Goal: Task Accomplishment & Management: Use online tool/utility

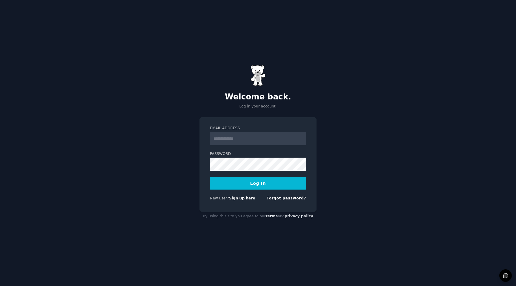
click at [240, 138] on input "Email Address" at bounding box center [258, 138] width 96 height 13
type input "**********"
click at [210, 177] on button "Log In" at bounding box center [258, 183] width 96 height 13
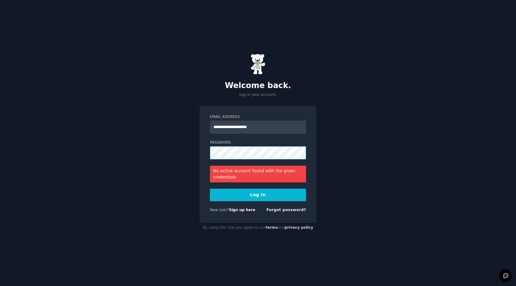
click at [210, 189] on button "Log In" at bounding box center [258, 195] width 96 height 13
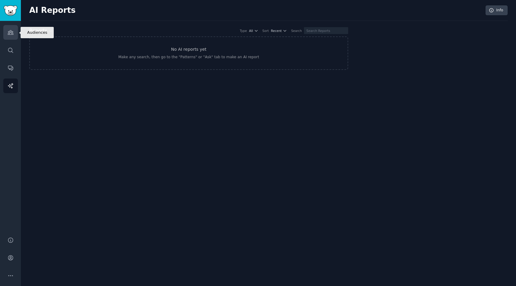
click at [10, 28] on link "Audiences" at bounding box center [10, 32] width 15 height 15
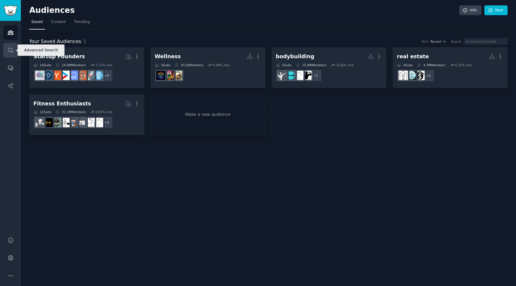
click at [13, 50] on icon "Sidebar" at bounding box center [10, 50] width 6 height 6
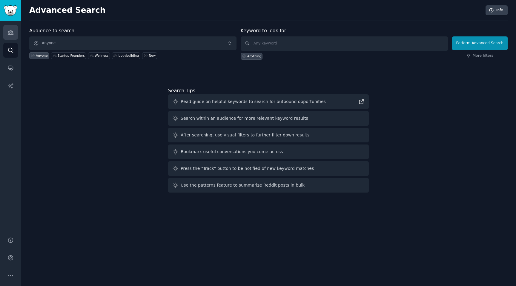
click at [13, 34] on icon "Sidebar" at bounding box center [10, 32] width 6 height 6
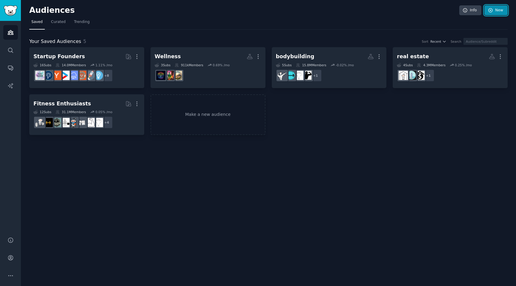
click at [495, 5] on link "New" at bounding box center [496, 10] width 23 height 10
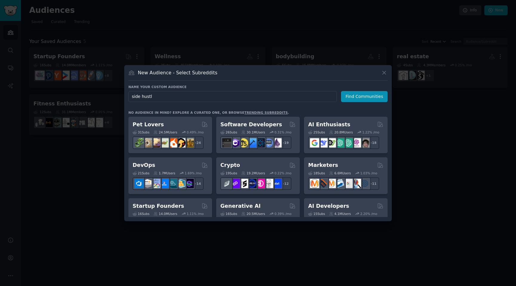
type input "side hustle"
type input "b"
type input "entrepreneur"
click button "Find Communities" at bounding box center [364, 96] width 47 height 11
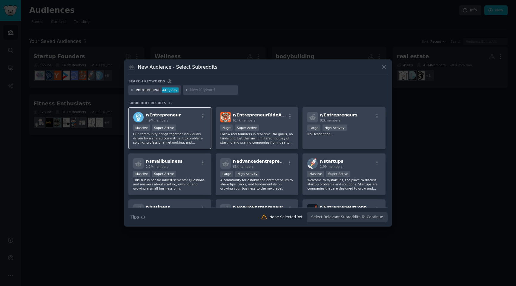
click at [151, 125] on div ">= 95th percentile for submissions / day Massive Super Active" at bounding box center [170, 128] width 74 height 7
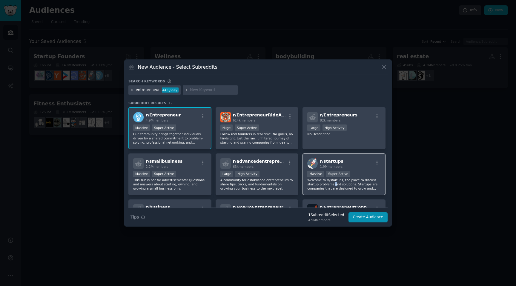
click at [334, 183] on p "Welcome to /r/startups, the place to discuss startup problems and solutions. St…" at bounding box center [344, 184] width 74 height 13
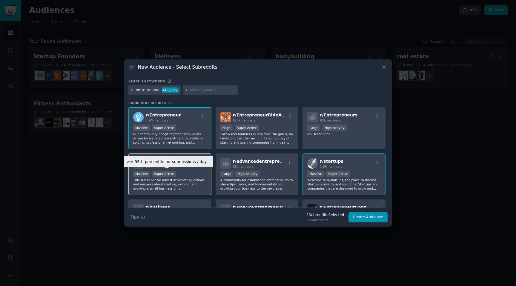
click at [159, 180] on p "This sub is not for advertisements! Questions and answers about starting, ownin…" at bounding box center [170, 184] width 74 height 13
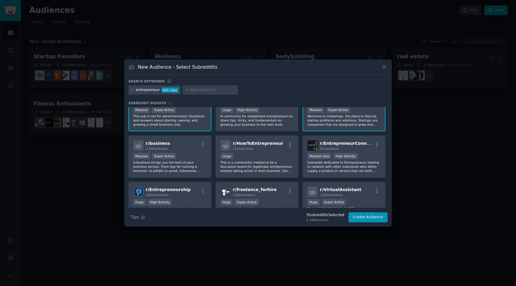
scroll to position [69, 0]
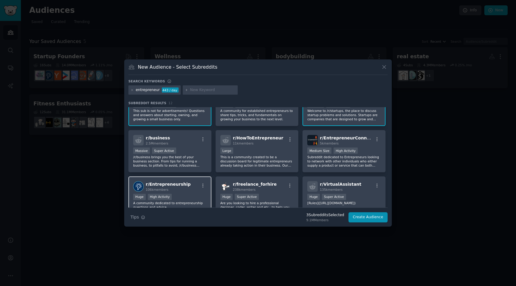
click at [190, 192] on div "r/ Entrepreneurship 106k members Huge High Activity A community dedicated to en…" at bounding box center [169, 198] width 83 height 42
click at [382, 216] on button "Create Audience" at bounding box center [368, 217] width 39 height 10
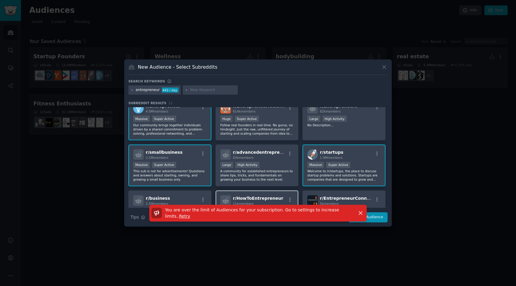
scroll to position [0, 0]
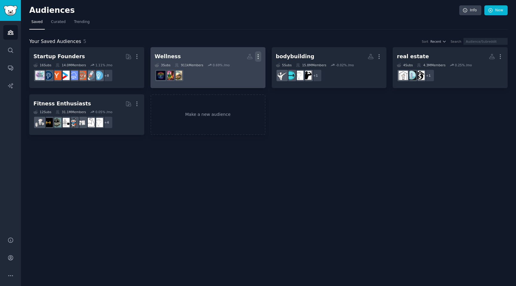
click at [257, 57] on icon "button" at bounding box center [258, 56] width 6 height 6
click at [241, 69] on p "Delete" at bounding box center [242, 69] width 14 height 6
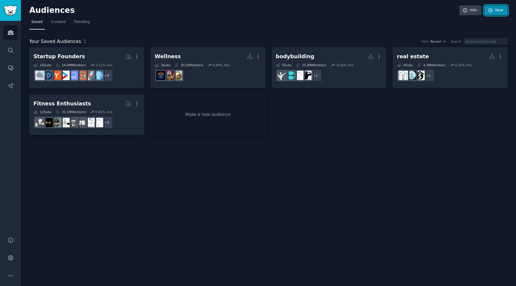
click at [495, 11] on link "New" at bounding box center [496, 10] width 23 height 10
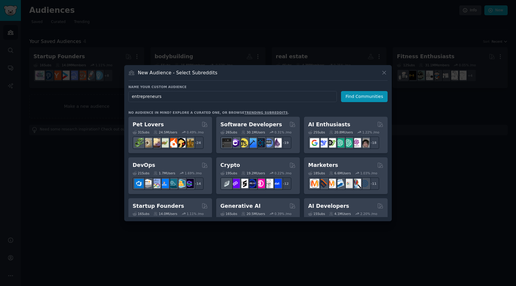
type input "entrepreneur"
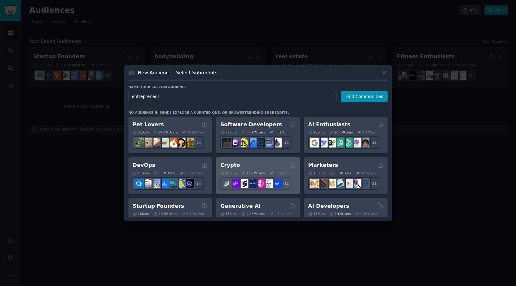
click button "Find Communities" at bounding box center [364, 96] width 47 height 11
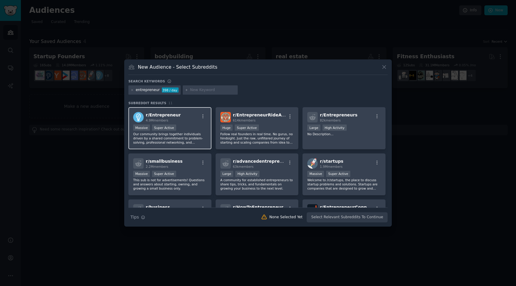
click at [166, 131] on div "Super Active" at bounding box center [164, 128] width 24 height 6
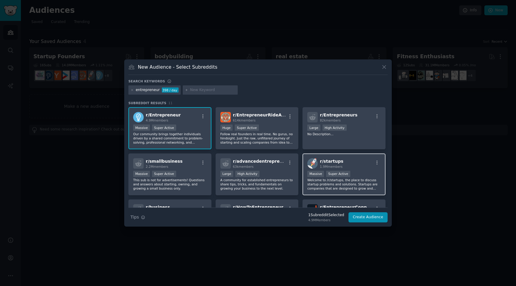
click at [338, 183] on p "Welcome to /r/startups, the place to discuss startup problems and solutions. St…" at bounding box center [344, 184] width 74 height 13
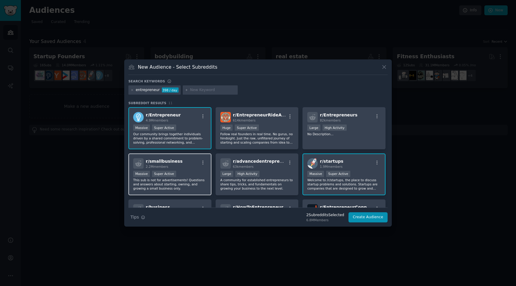
click at [181, 183] on p "This sub is not for advertisements! Questions and answers about starting, ownin…" at bounding box center [170, 184] width 74 height 13
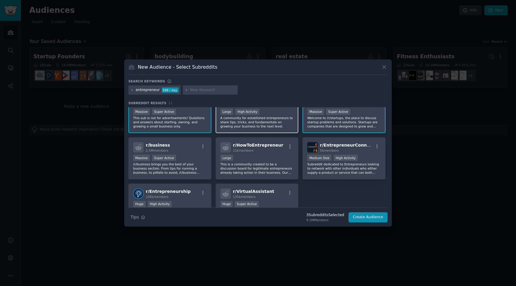
scroll to position [65, 0]
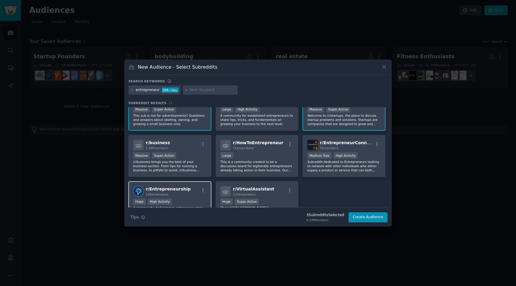
click at [195, 192] on div "r/ Entrepreneurship 106k members" at bounding box center [170, 191] width 74 height 10
click at [186, 143] on div "r/ business 2.5M members" at bounding box center [170, 145] width 74 height 10
click at [197, 91] on input "text" at bounding box center [212, 90] width 45 height 5
type input "side hustle"
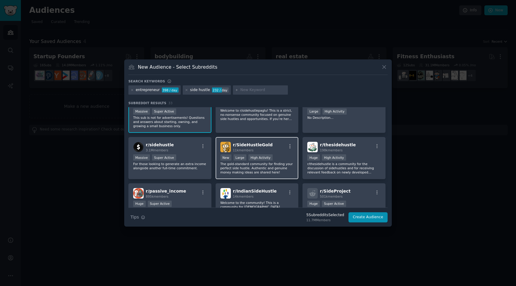
scroll to position [62, 0]
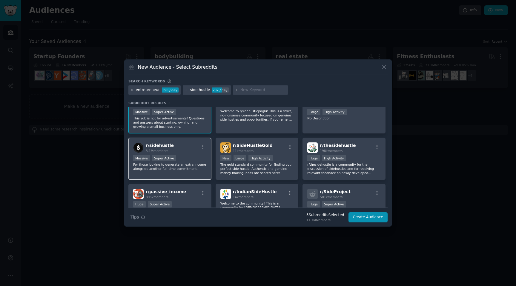
click at [174, 146] on div "r/ sidehustle 3.1M members" at bounding box center [170, 148] width 74 height 10
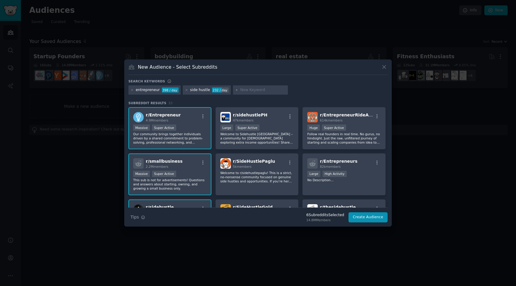
click at [176, 121] on div "r/ Entrepreneur 4.9M members" at bounding box center [170, 117] width 74 height 10
click at [181, 173] on div "Massive Super Active" at bounding box center [170, 174] width 74 height 7
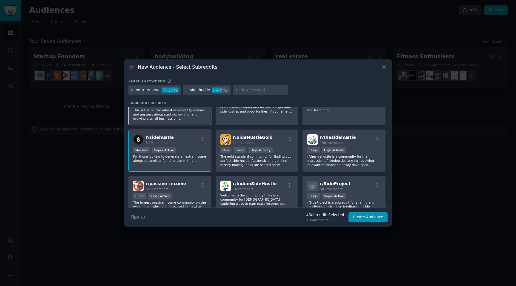
scroll to position [86, 0]
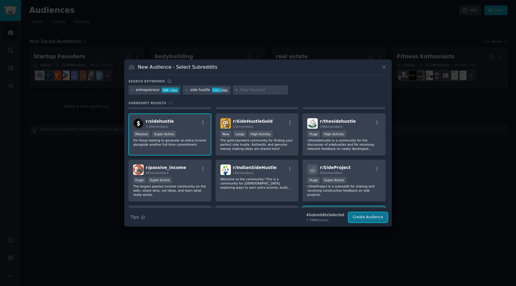
click at [376, 217] on button "Create Audience" at bounding box center [368, 217] width 39 height 10
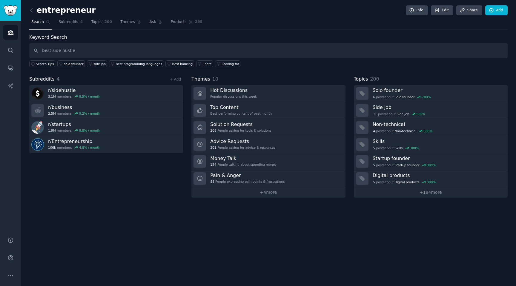
type input "best side hustle"
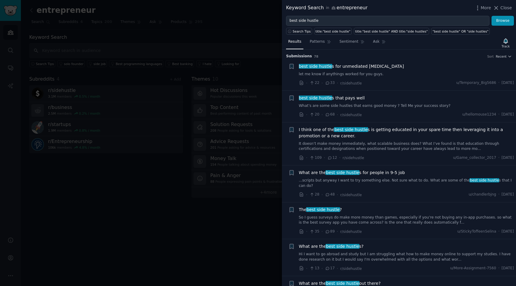
click at [405, 106] on link "What’s are some side hustles that earns good money ? Tell Me your success story?" at bounding box center [406, 105] width 215 height 5
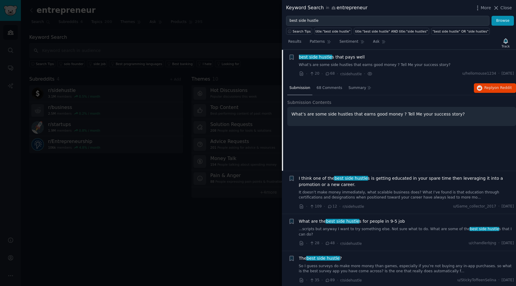
scroll to position [41, 0]
click at [329, 88] on span "68 Comments" at bounding box center [330, 87] width 26 height 5
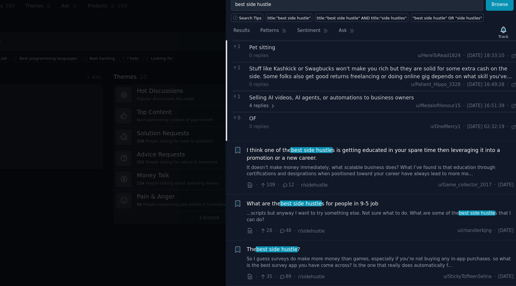
scroll to position [288, 0]
click at [387, 189] on link "...scripts but anyway I want to try something else. Not sure what to do. What a…" at bounding box center [406, 192] width 215 height 10
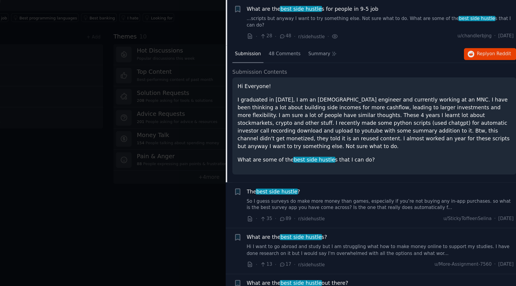
scroll to position [85, 0]
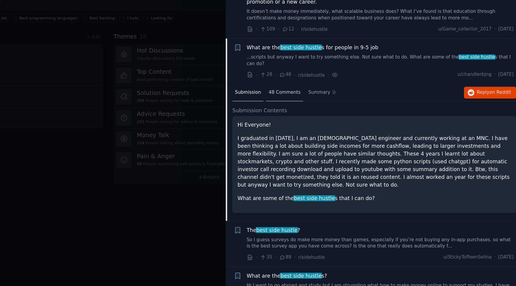
click at [332, 117] on div "48 Comments" at bounding box center [330, 124] width 30 height 14
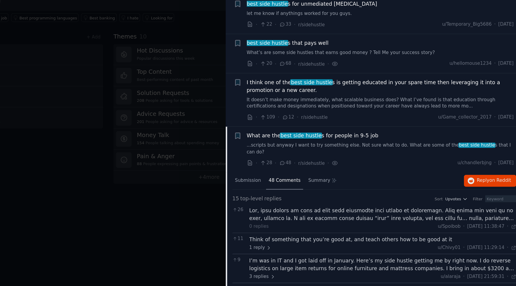
scroll to position [0, 0]
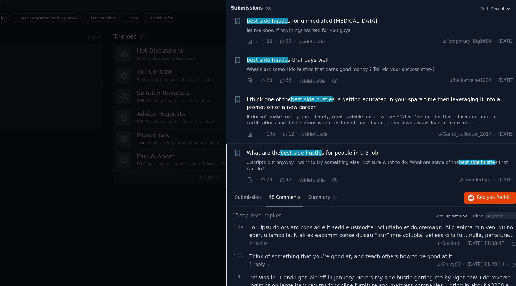
click at [389, 103] on link "What’s are some side hustles that earns good money ? Tell Me your success story?" at bounding box center [406, 105] width 215 height 5
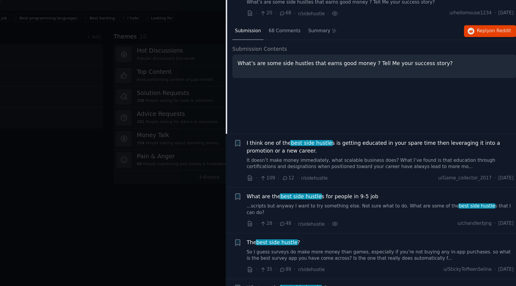
scroll to position [55, 0]
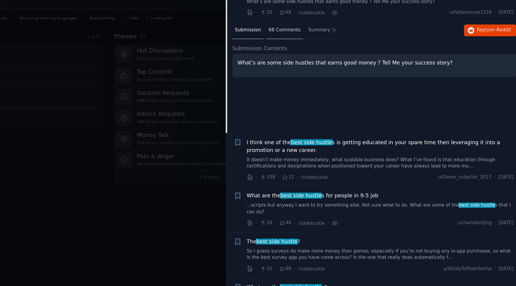
click at [327, 77] on div "68 Comments" at bounding box center [330, 74] width 30 height 14
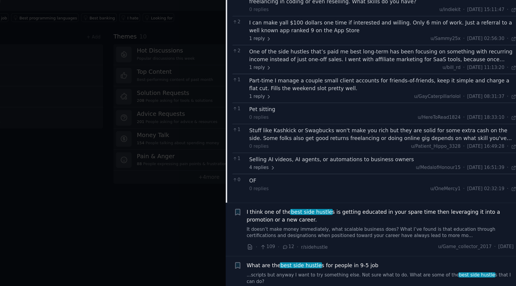
scroll to position [209, 0]
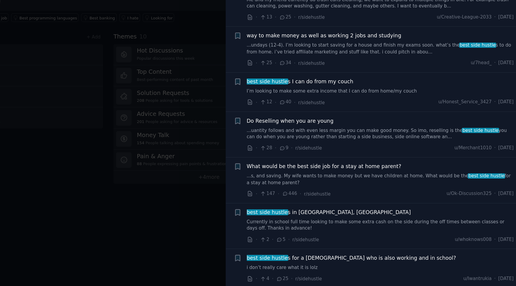
click at [366, 189] on link "...s, and saving. My wife wants to make money but we have children at home. Wha…" at bounding box center [406, 194] width 215 height 10
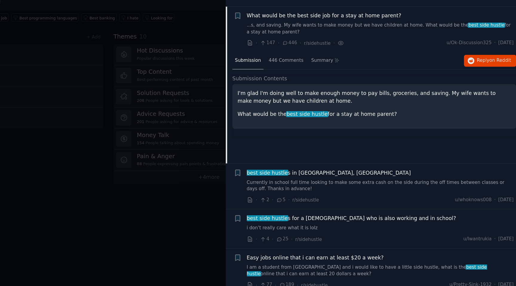
scroll to position [367, 0]
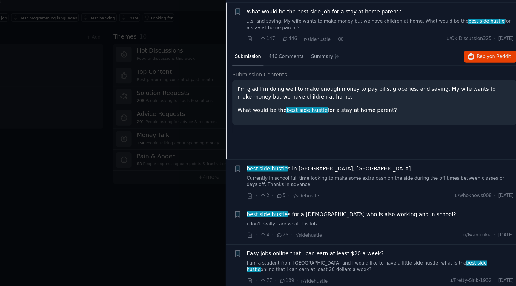
click at [324, 107] on span "Submission Contents" at bounding box center [309, 110] width 44 height 6
click at [323, 97] on div "446 Comments" at bounding box center [331, 95] width 32 height 14
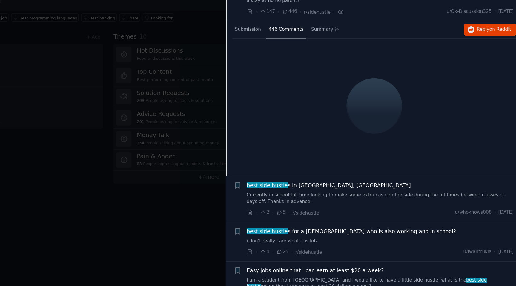
scroll to position [391, 0]
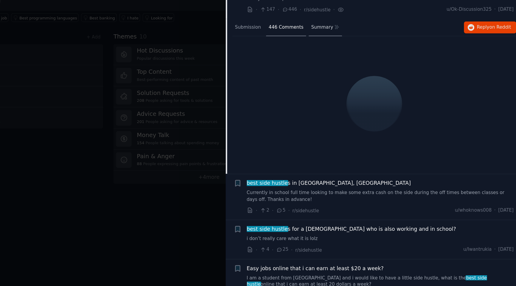
click at [360, 69] on div "Summary" at bounding box center [362, 72] width 27 height 14
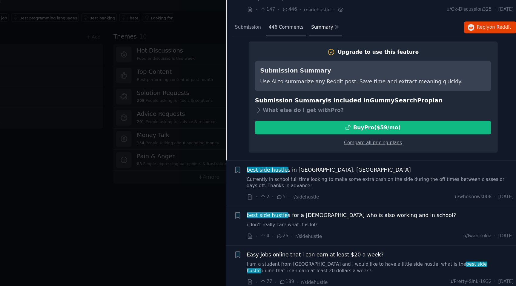
click at [331, 69] on div "446 Comments" at bounding box center [331, 72] width 32 height 14
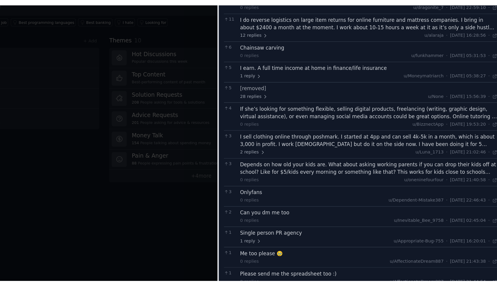
scroll to position [581, 0]
